Goal: Information Seeking & Learning: Check status

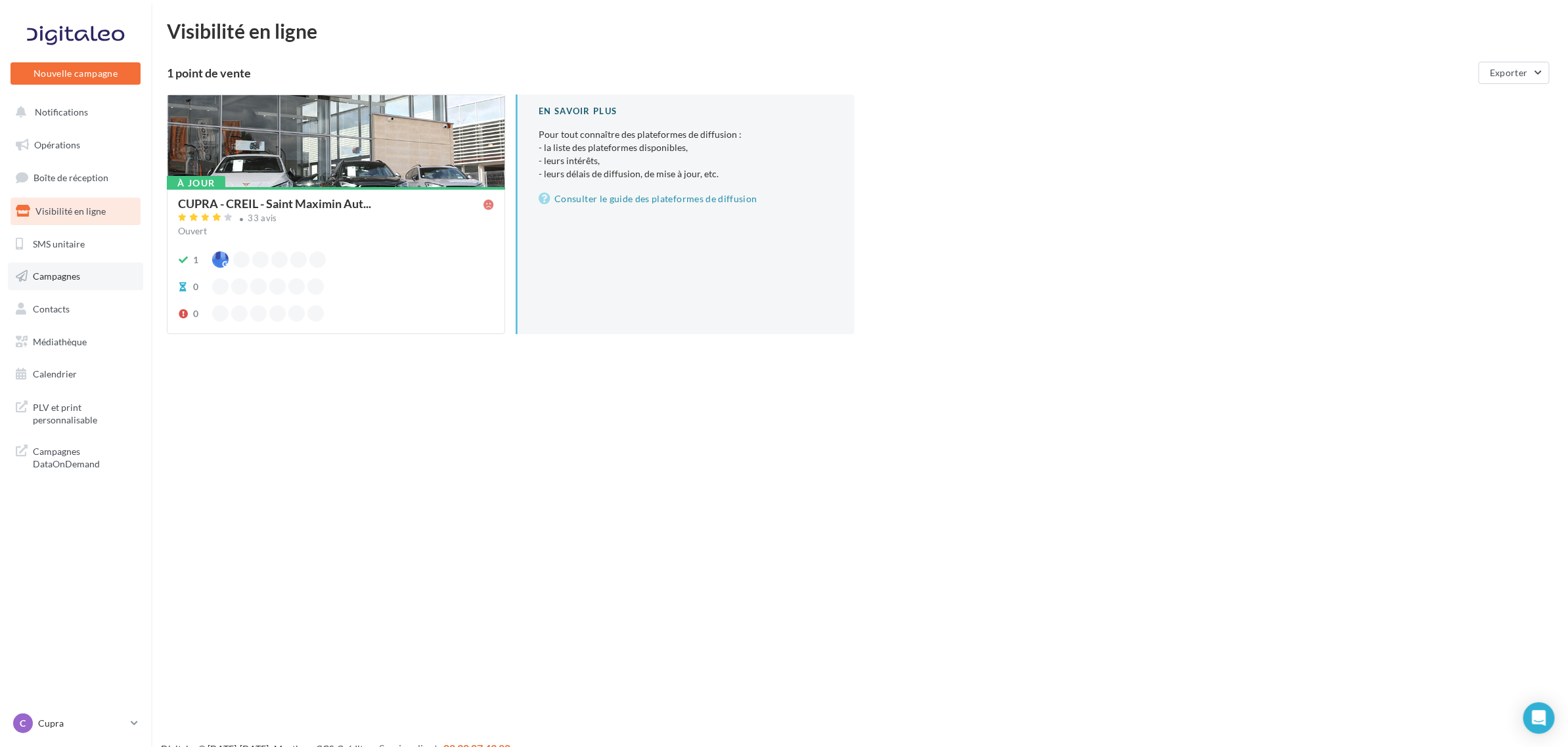
click at [64, 287] on link "Campagnes" at bounding box center [75, 277] width 135 height 28
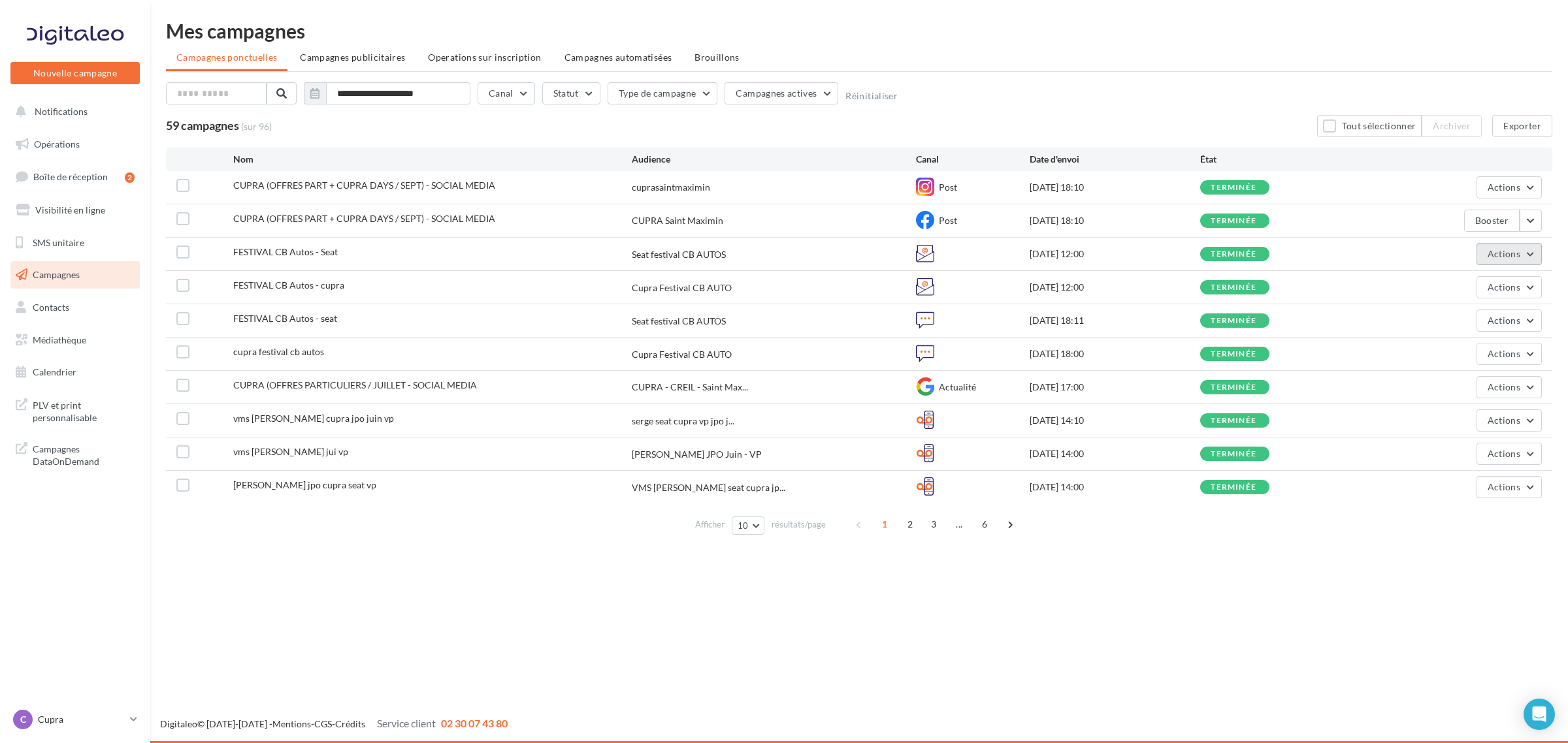
click at [1499, 256] on span "Actions" at bounding box center [1504, 254] width 33 height 11
click at [1500, 295] on button "Voir les résultats" at bounding box center [1453, 284] width 177 height 34
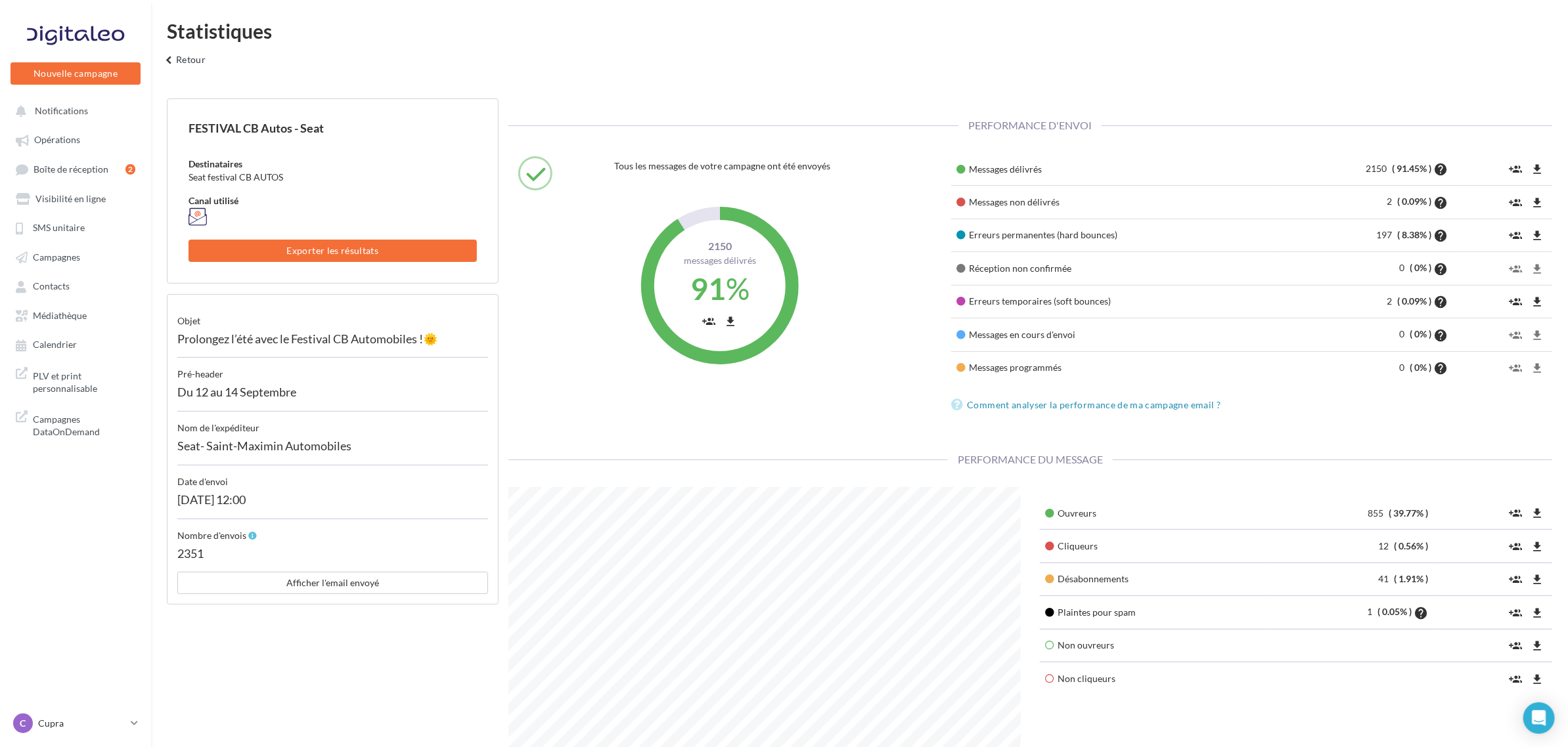
scroll to position [342, 532]
click at [60, 730] on p "Cupra" at bounding box center [82, 723] width 87 height 13
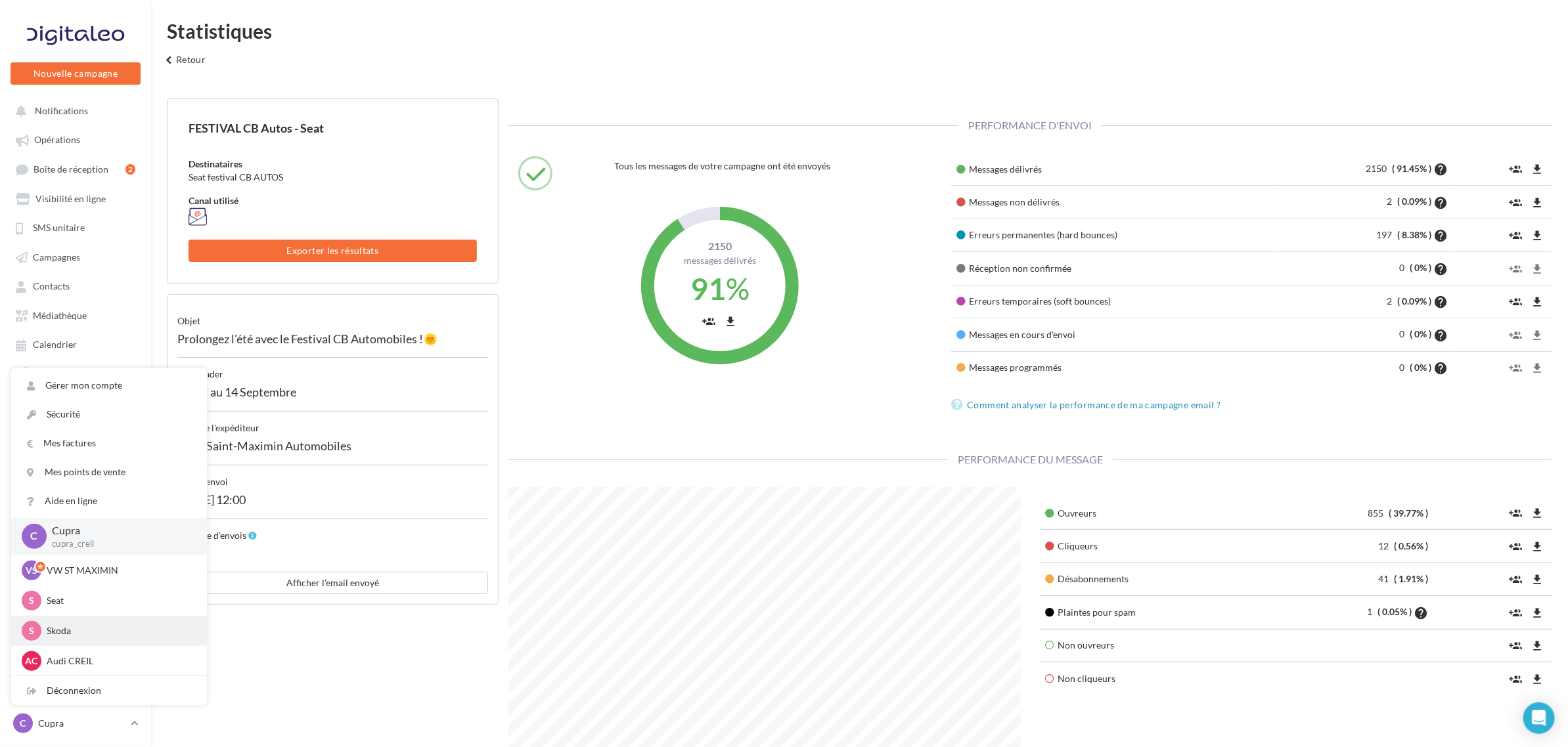
click at [69, 632] on p "Skoda" at bounding box center [119, 631] width 144 height 13
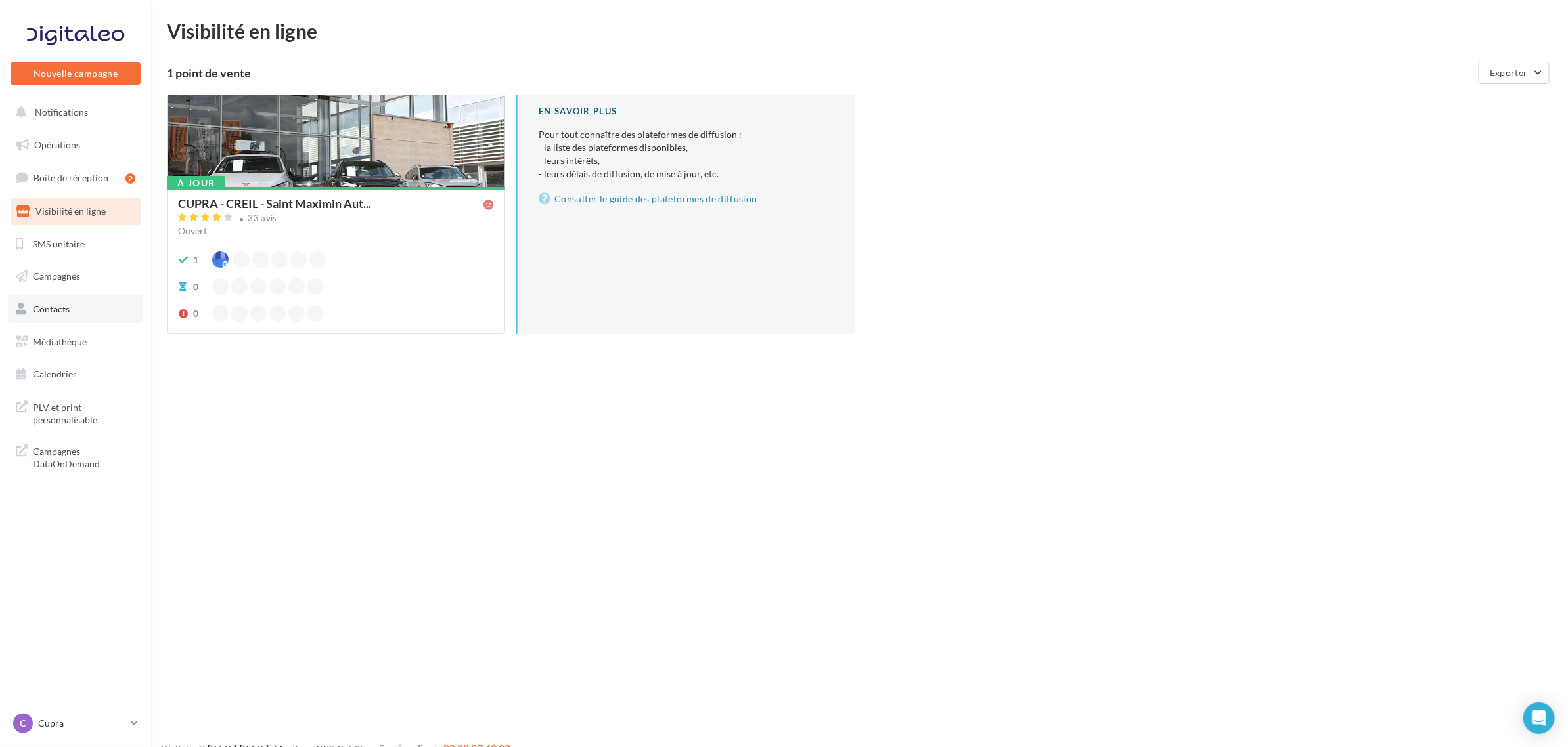
click at [75, 315] on link "Contacts" at bounding box center [75, 310] width 135 height 28
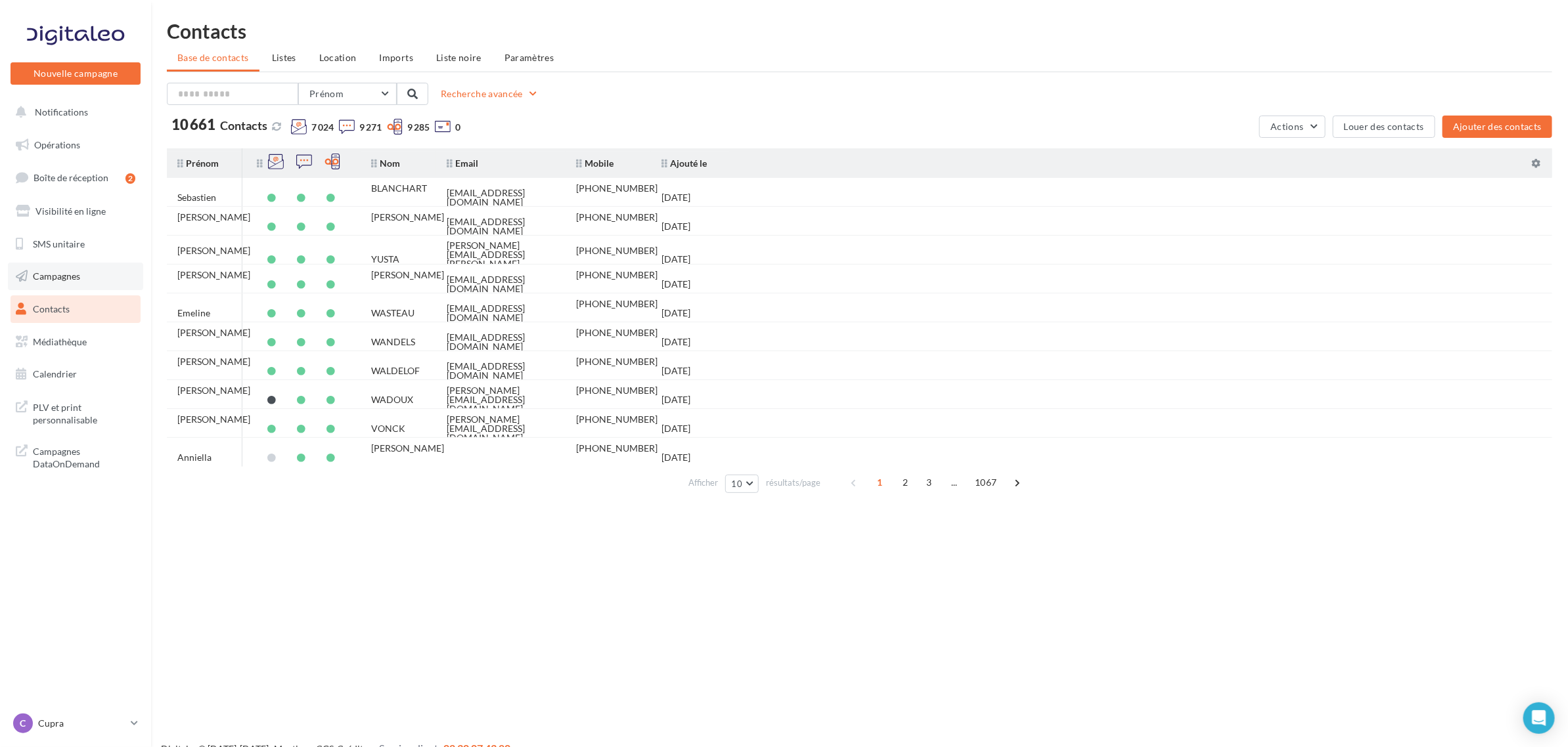
click at [63, 281] on span "Campagnes" at bounding box center [57, 276] width 47 height 11
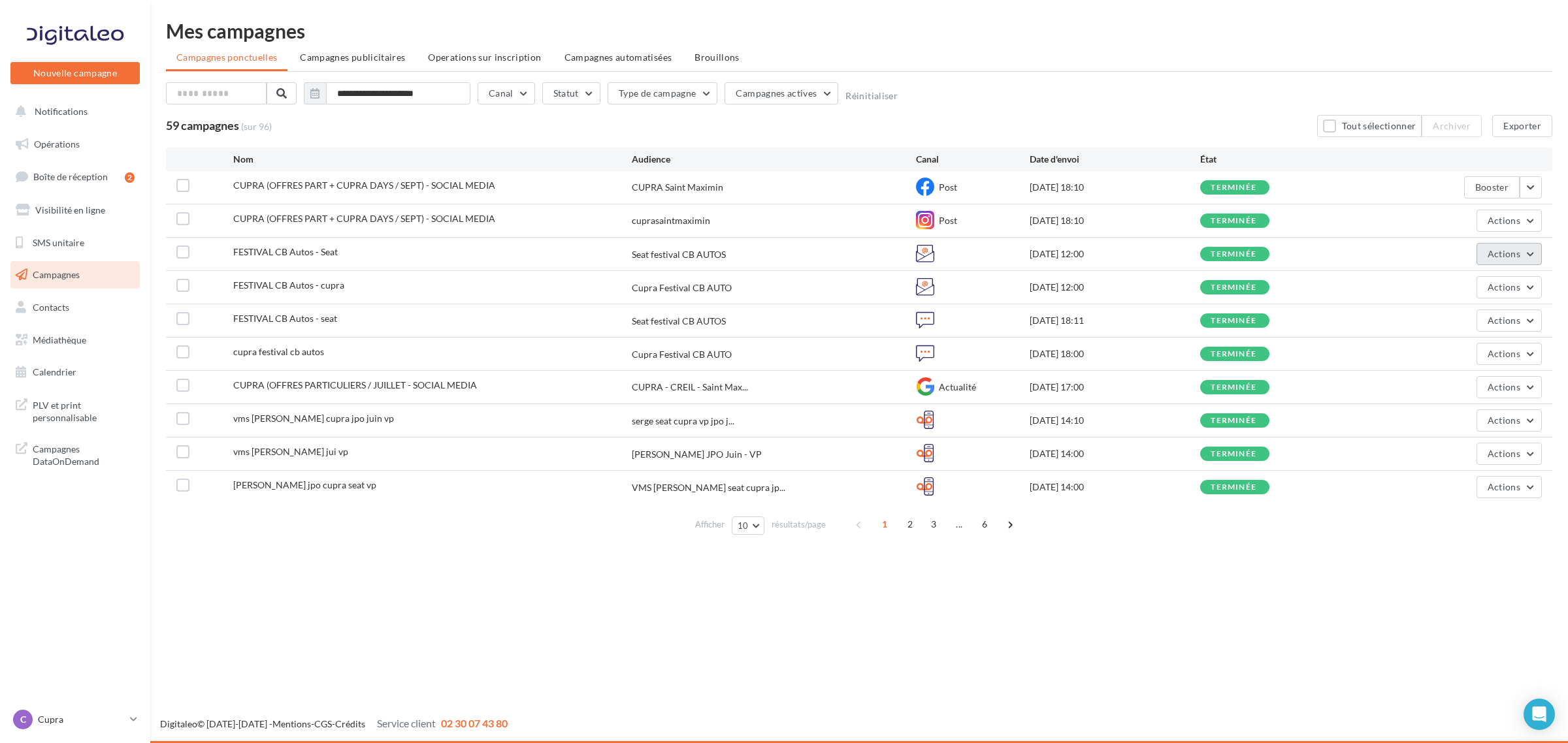
click at [1487, 250] on button "Actions" at bounding box center [1510, 254] width 65 height 22
click at [1480, 285] on button "Voir les résultats" at bounding box center [1453, 284] width 177 height 34
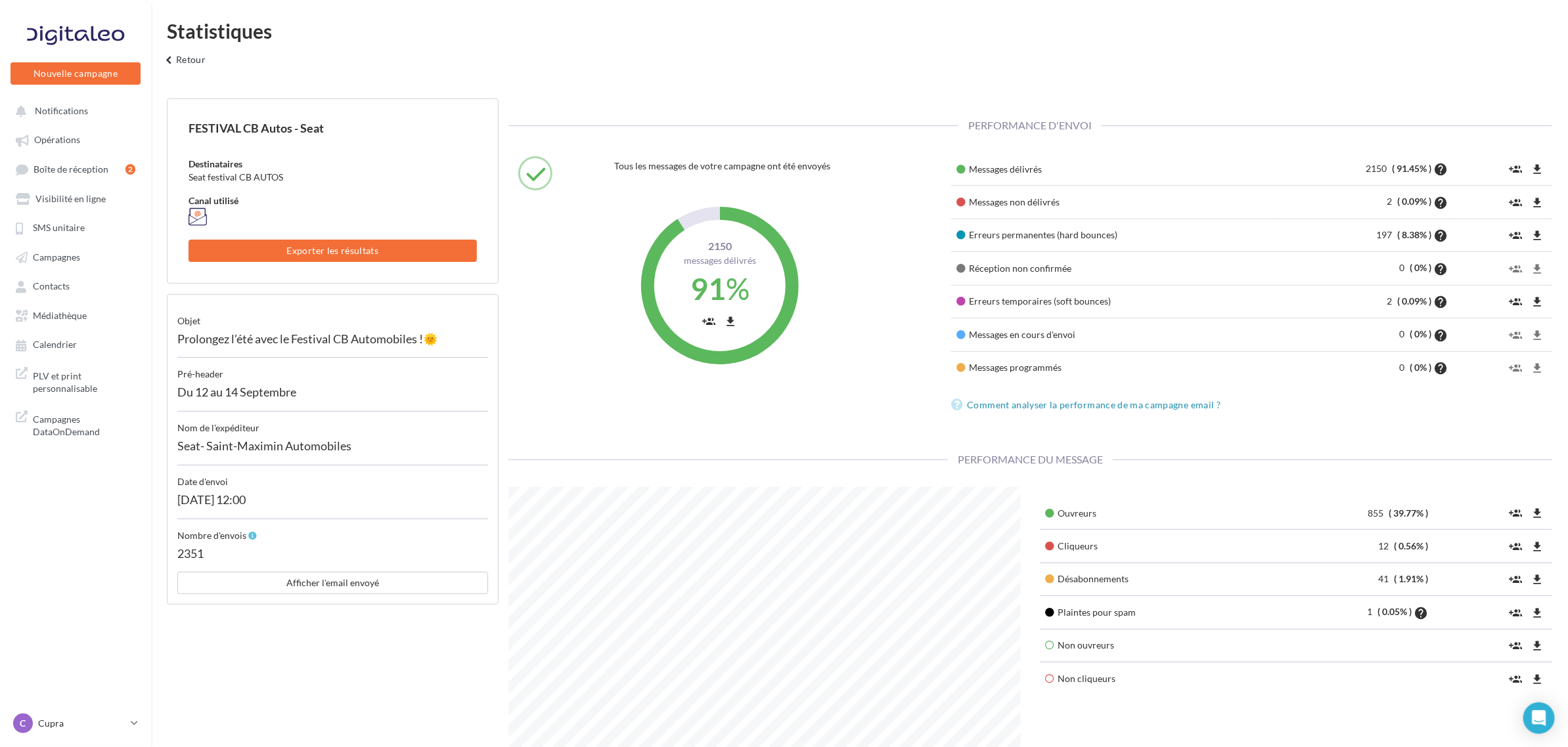
scroll to position [342, 532]
click at [186, 54] on button "keyboard_arrow_left Retour" at bounding box center [184, 64] width 54 height 27
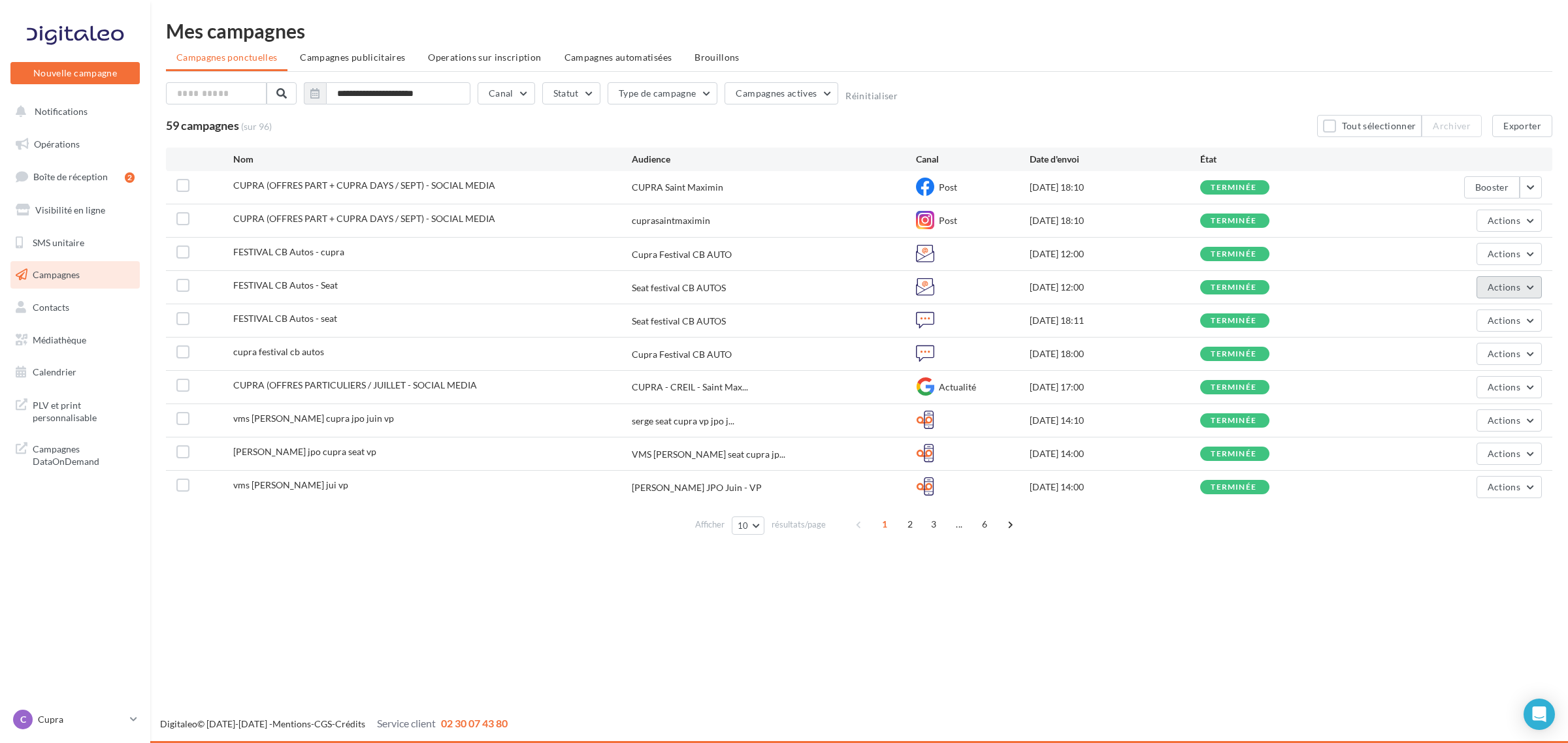
click at [1487, 281] on button "Actions" at bounding box center [1510, 287] width 65 height 22
click at [1461, 318] on button "Voir les résultats" at bounding box center [1453, 318] width 177 height 34
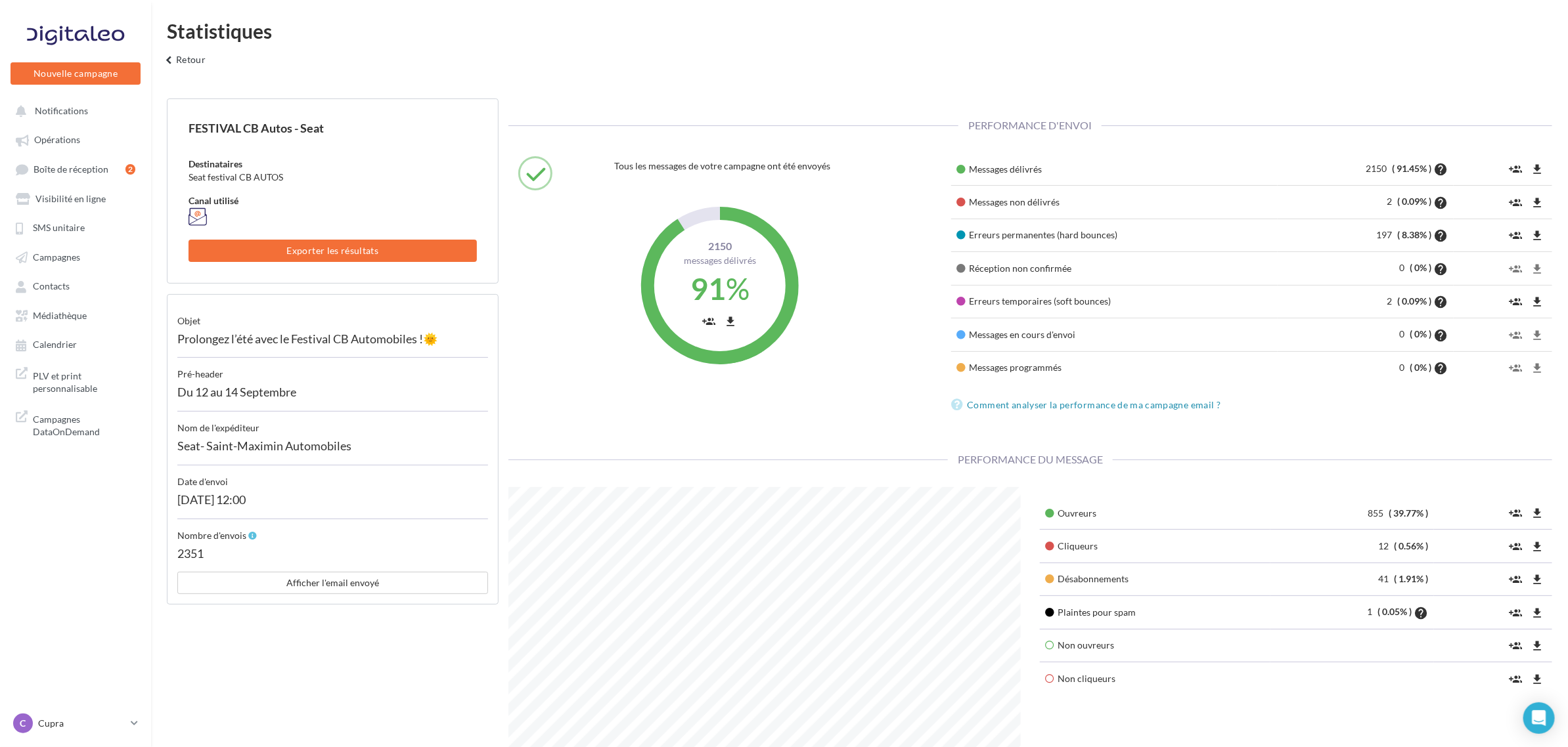
scroll to position [342, 532]
click at [182, 59] on button "keyboard_arrow_left Retour" at bounding box center [184, 64] width 54 height 27
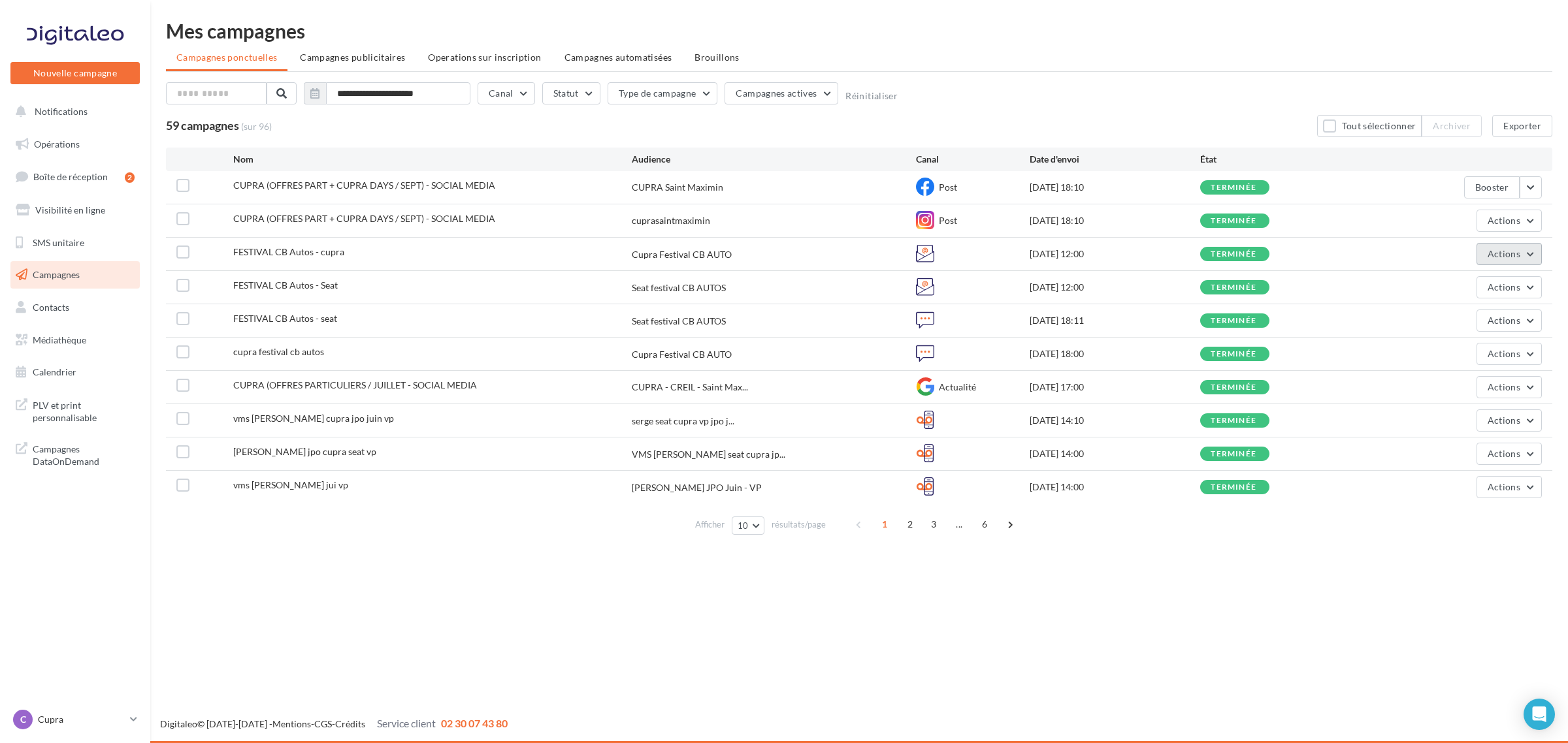
click at [1500, 262] on button "Actions" at bounding box center [1510, 254] width 65 height 22
click at [1501, 279] on button "Voir les résultats" at bounding box center [1453, 284] width 177 height 34
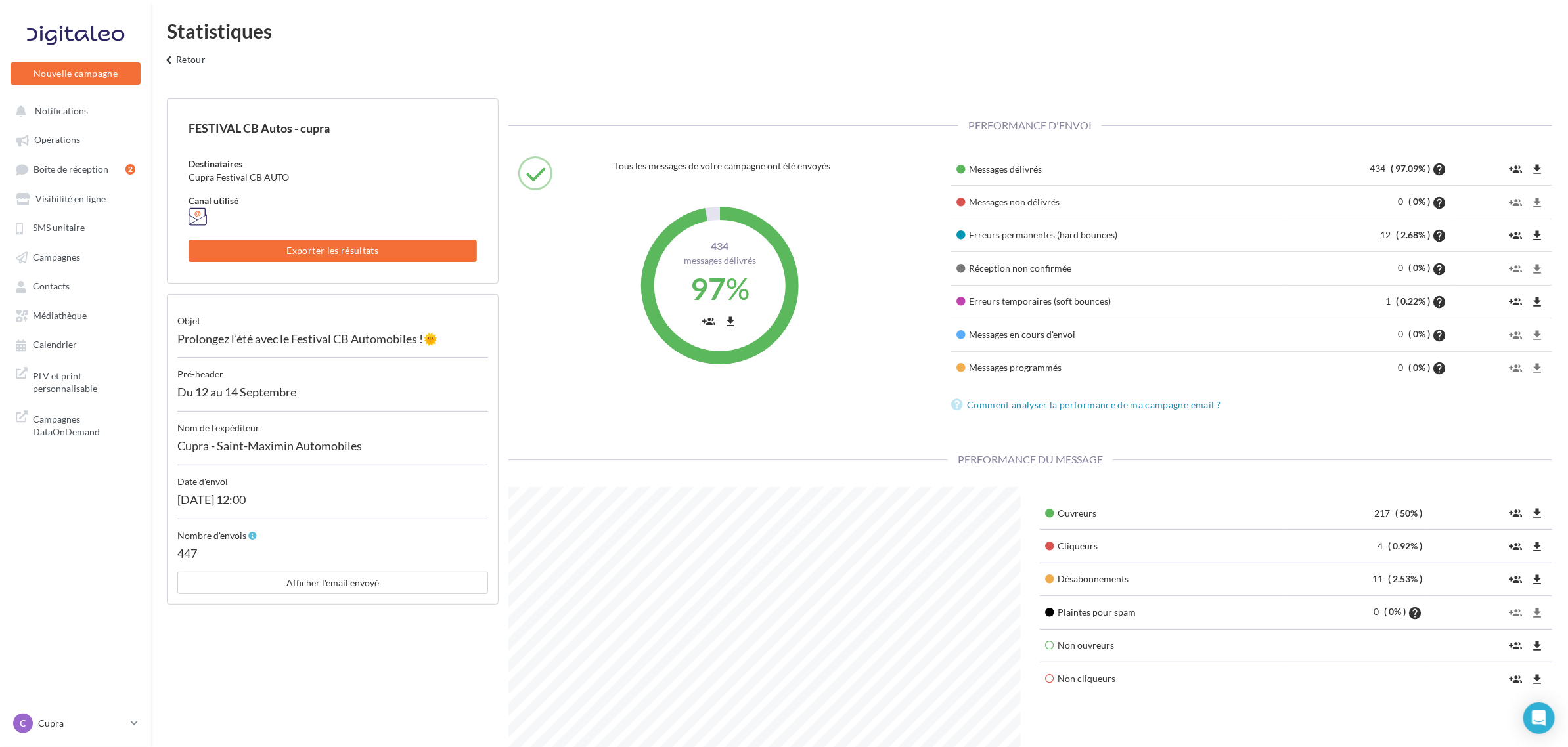
scroll to position [342, 532]
click at [81, 714] on div "C Cupra cupra_creil" at bounding box center [69, 723] width 112 height 20
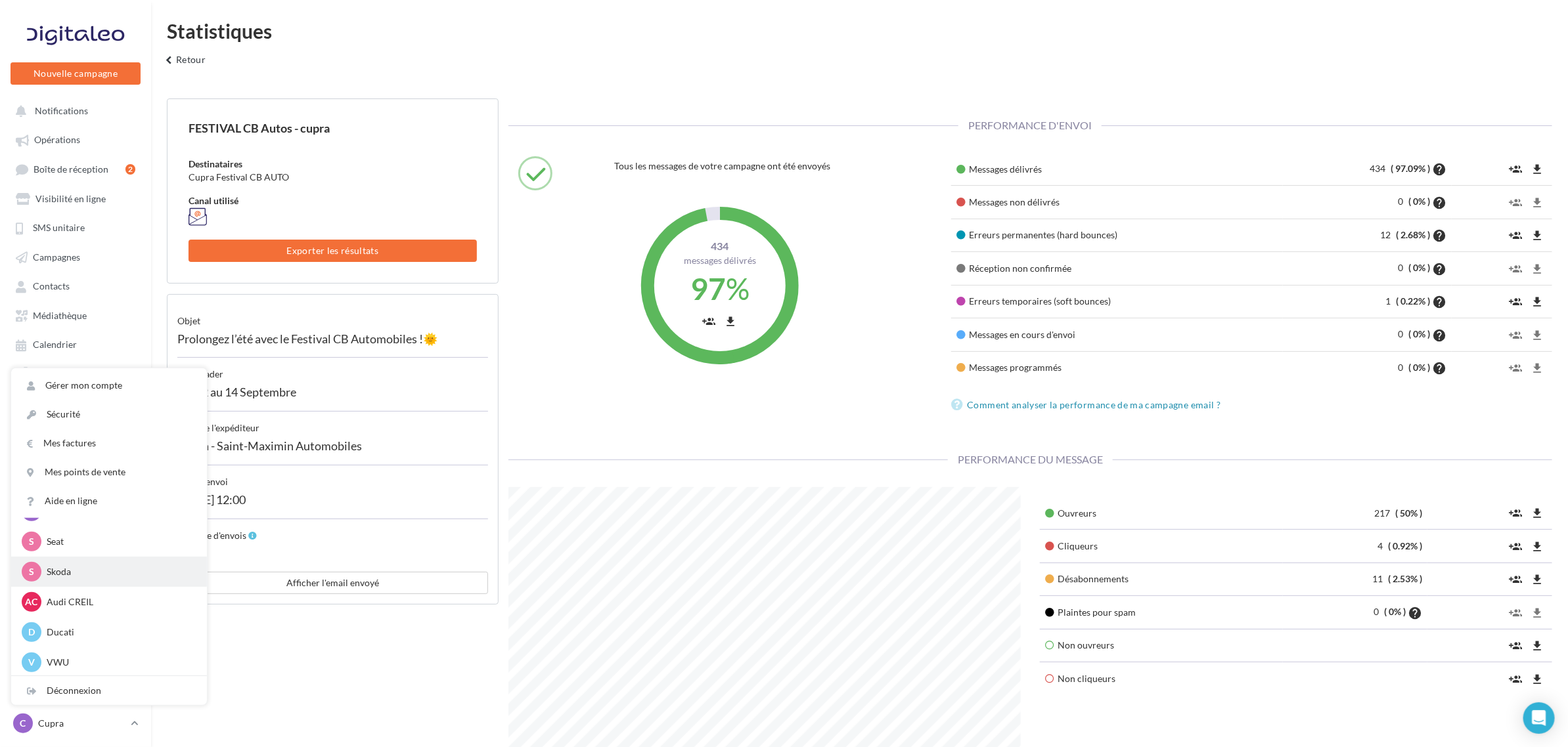
scroll to position [61, 0]
click at [77, 633] on p "Ducati" at bounding box center [119, 631] width 144 height 13
